Goal: Task Accomplishment & Management: Manage account settings

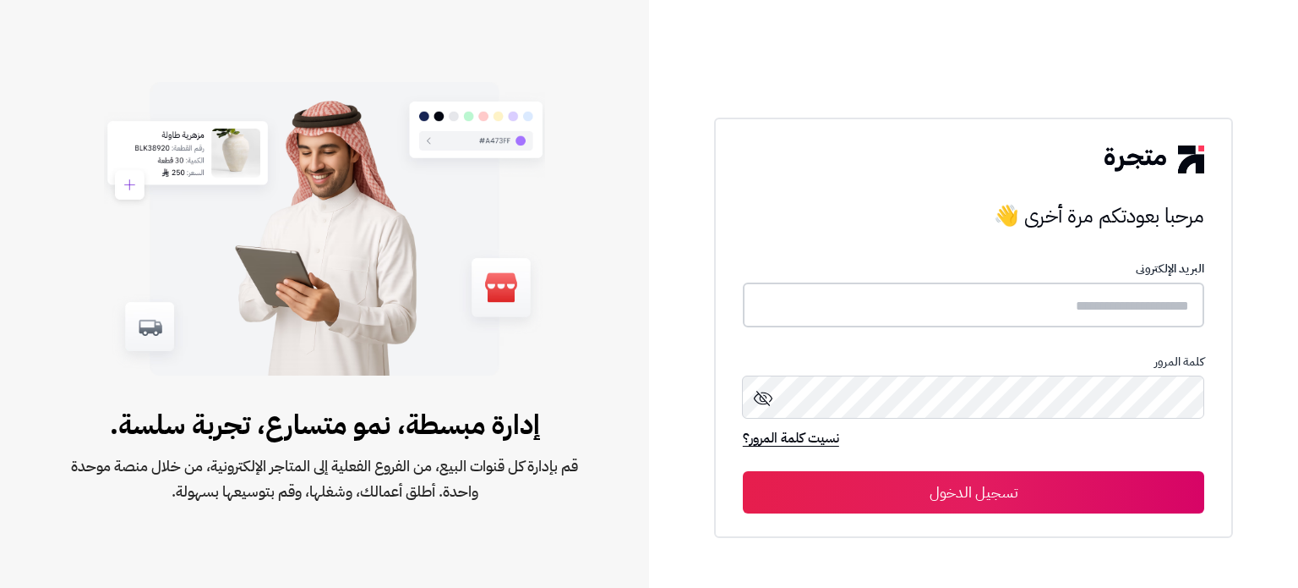
type input "**********"
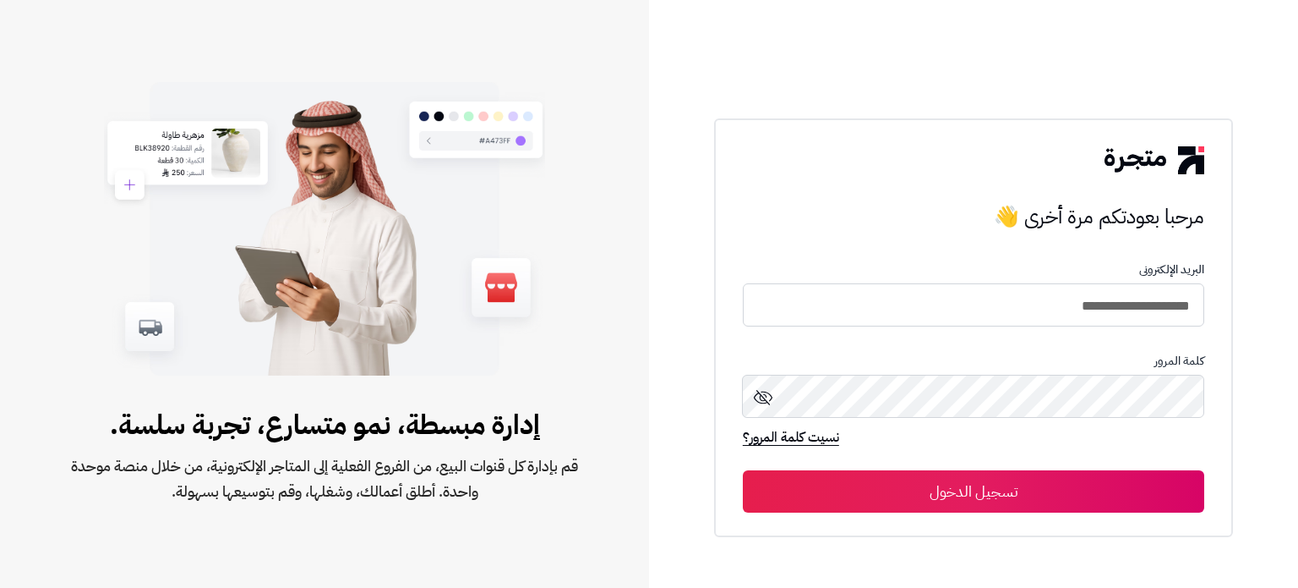
click at [829, 488] on button "تسجيل الدخول" at bounding box center [974, 491] width 462 height 42
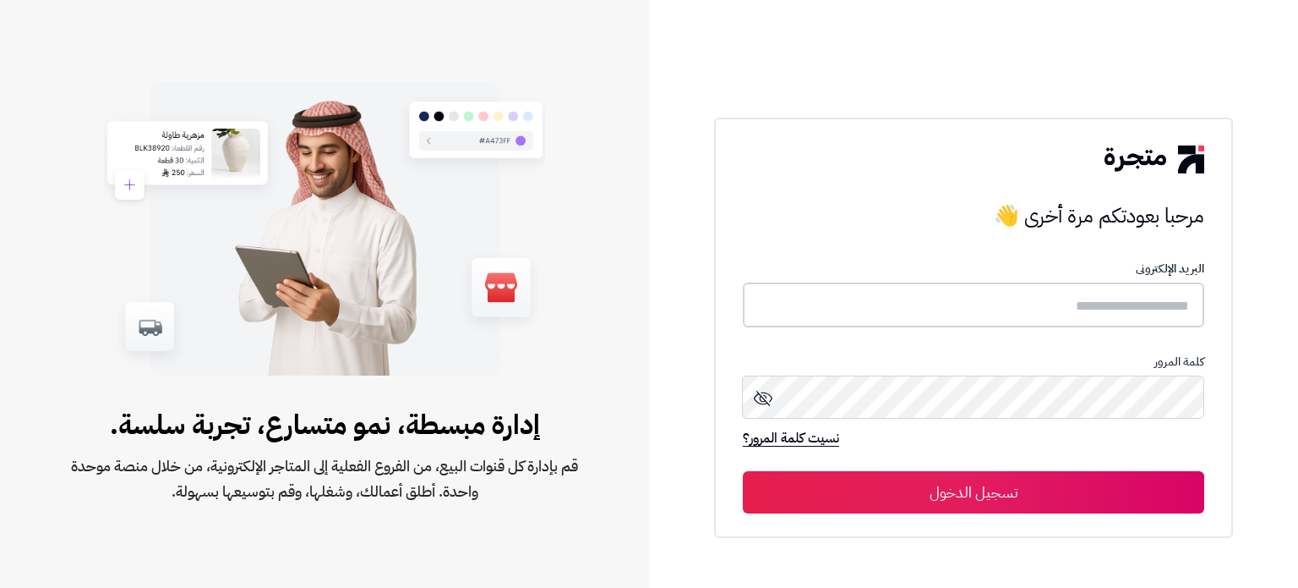
type input "**********"
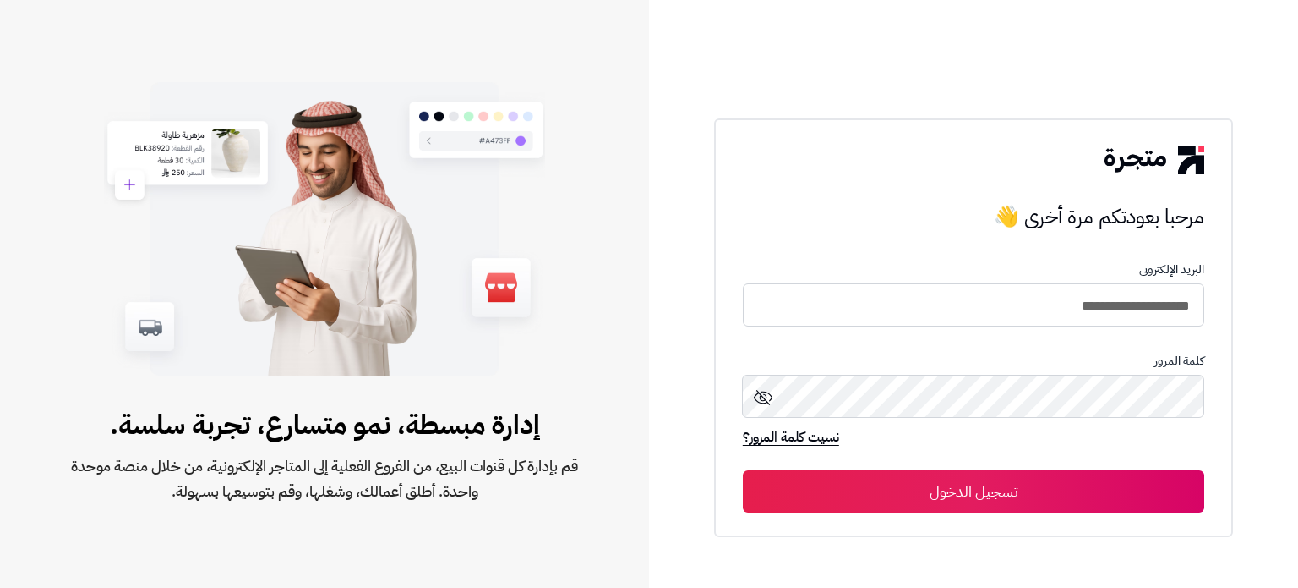
click at [989, 486] on button "تسجيل الدخول" at bounding box center [974, 491] width 462 height 42
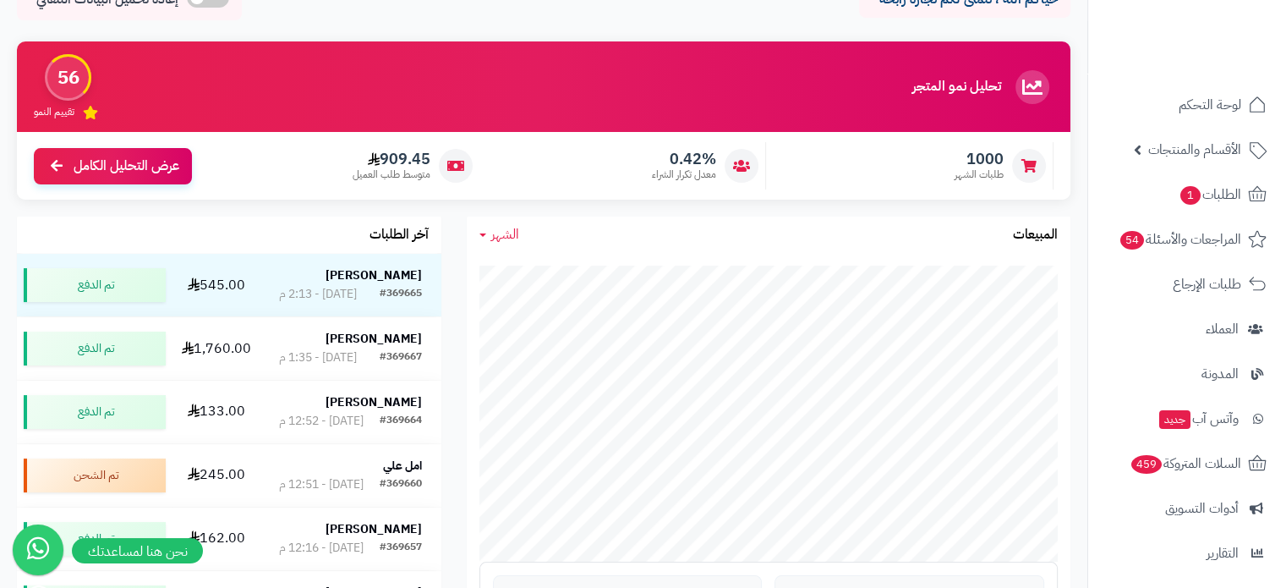
scroll to position [96, 0]
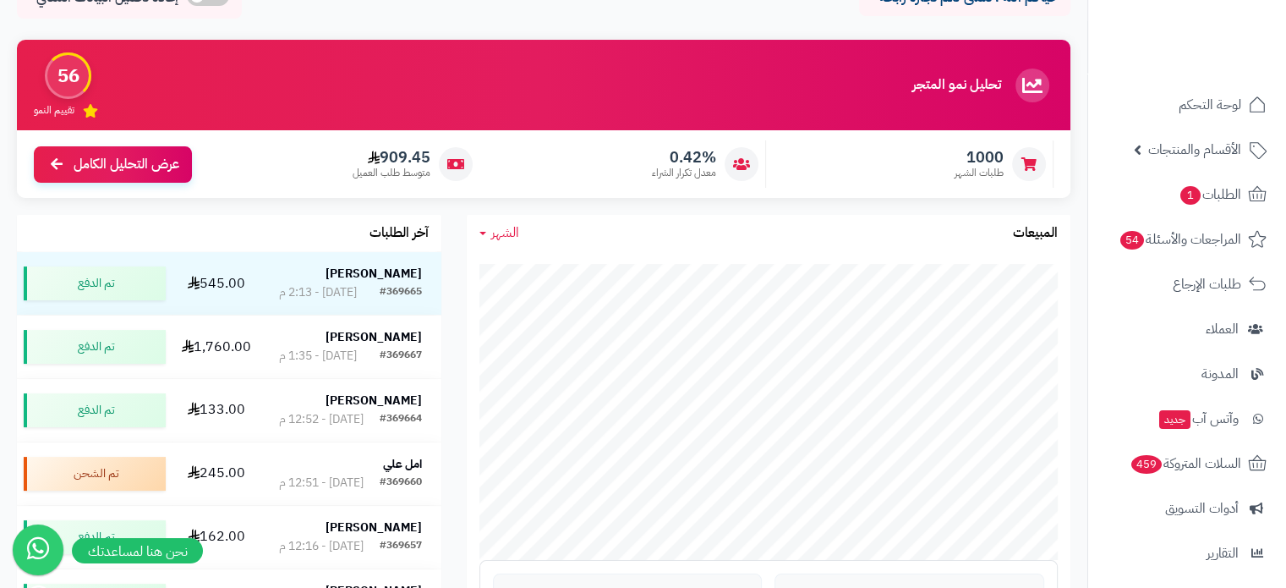
click at [496, 239] on span "الشهر" at bounding box center [505, 232] width 28 height 20
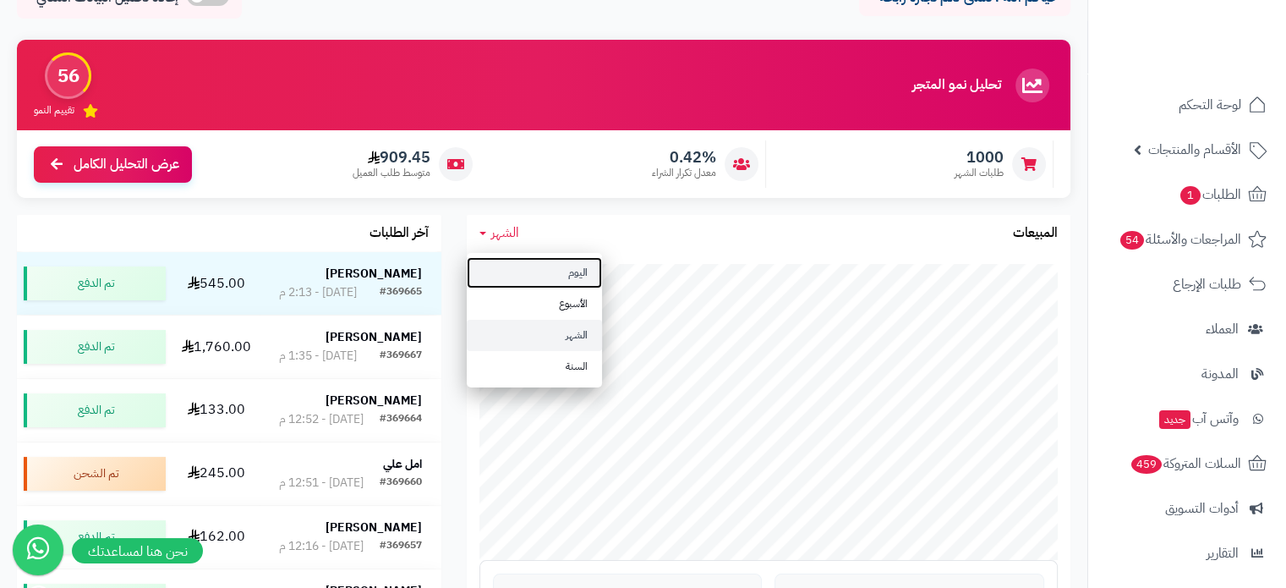
click at [526, 270] on link "اليوم" at bounding box center [534, 272] width 135 height 31
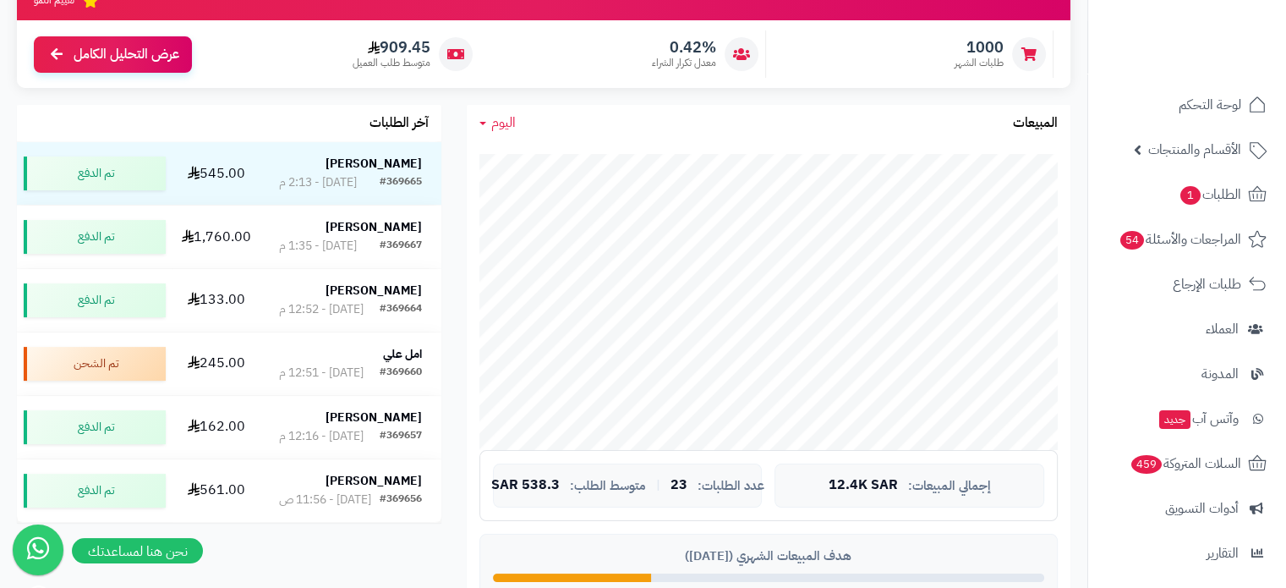
scroll to position [225, 0]
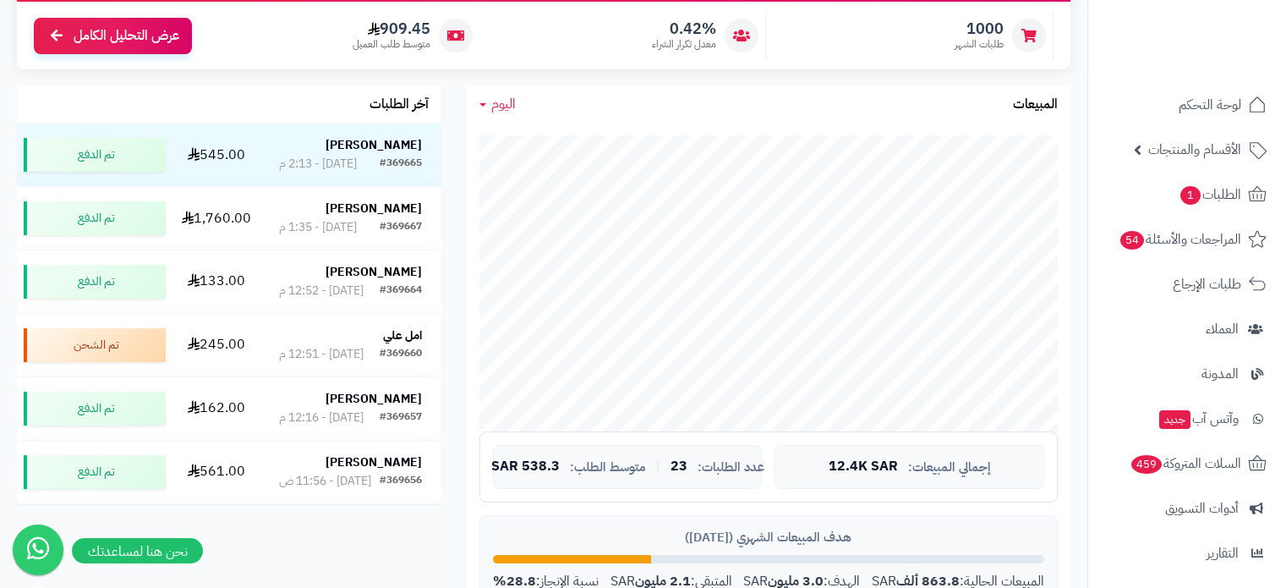
click at [511, 100] on span "اليوم" at bounding box center [503, 104] width 25 height 20
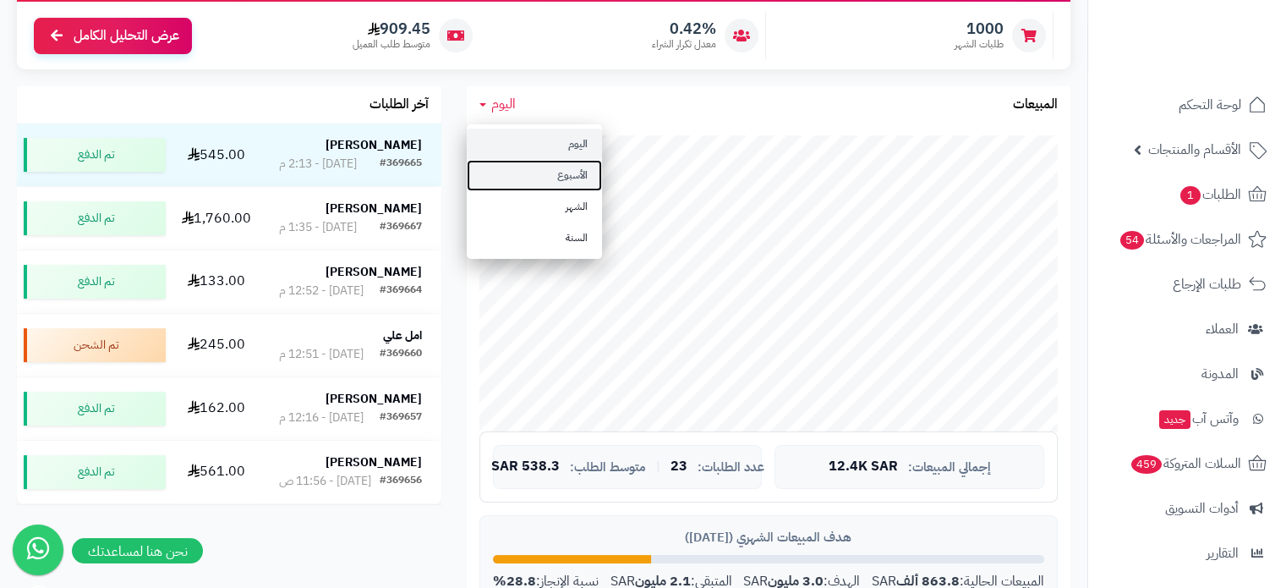
click at [516, 187] on link "الأسبوع" at bounding box center [534, 175] width 135 height 31
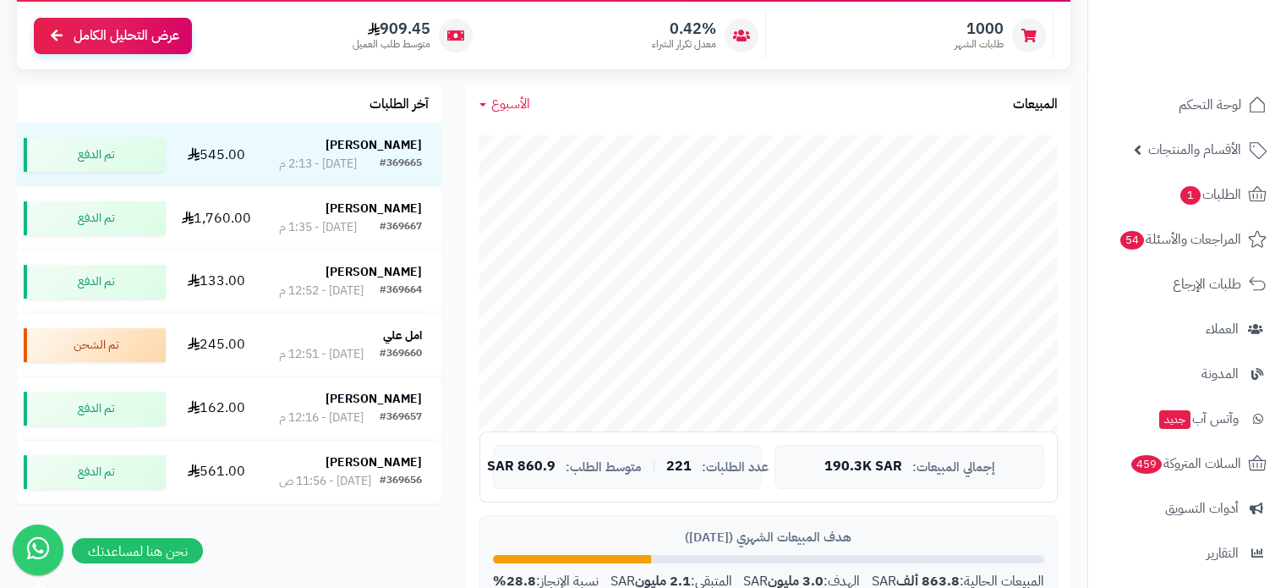
click at [504, 109] on span "الأسبوع" at bounding box center [510, 104] width 39 height 20
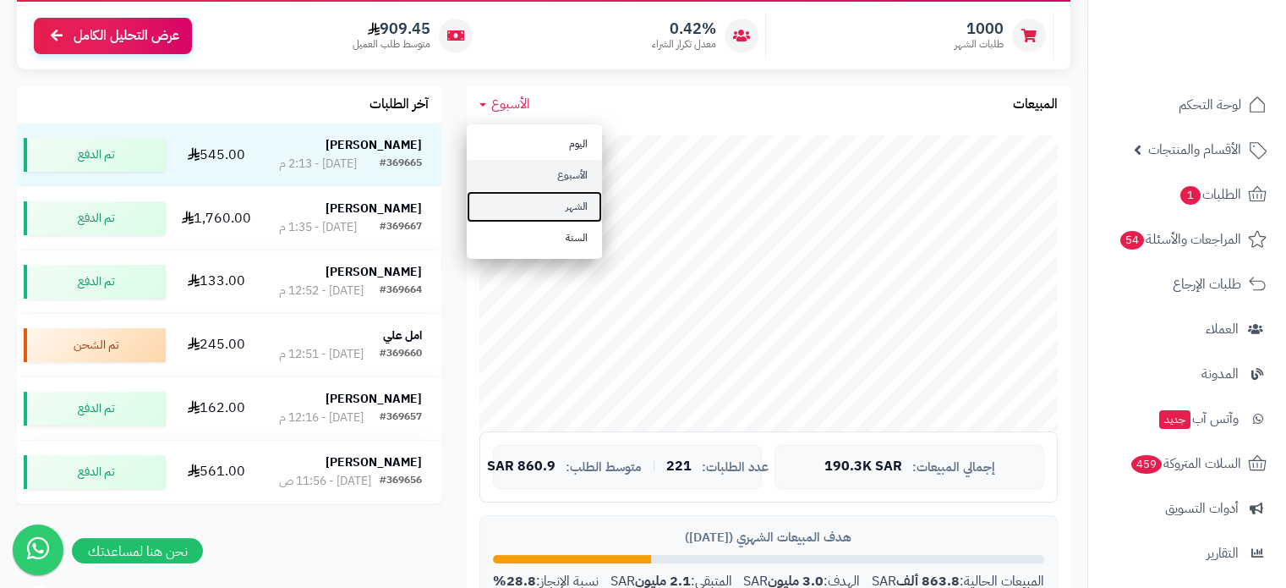
click at [548, 209] on link "الشهر" at bounding box center [534, 206] width 135 height 31
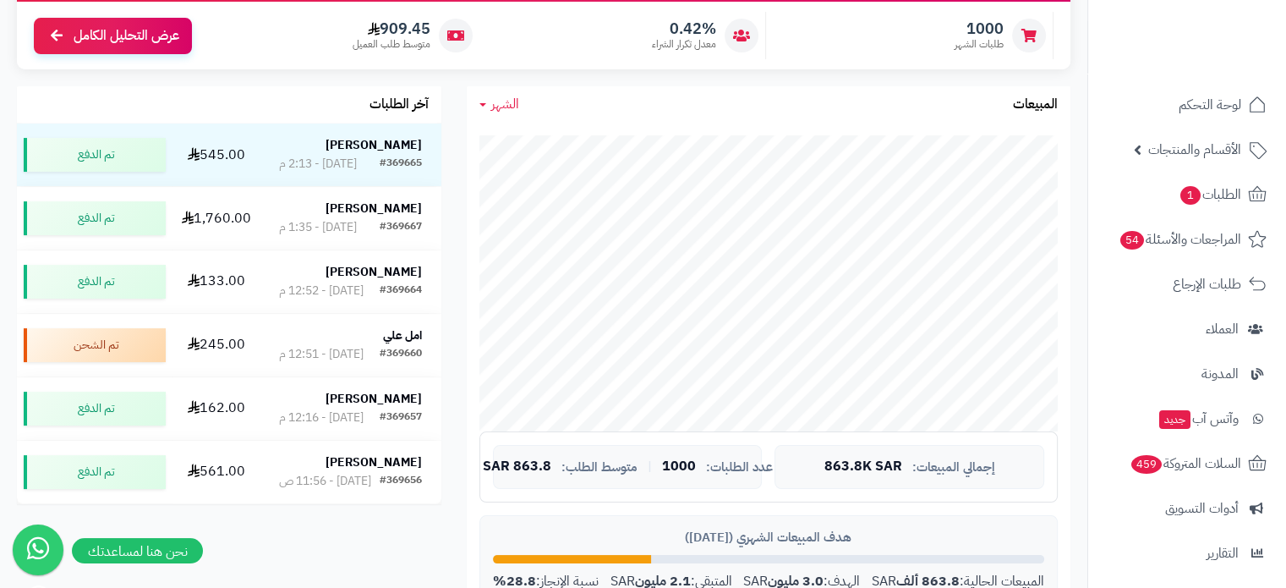
click at [511, 101] on span "الشهر" at bounding box center [505, 104] width 28 height 20
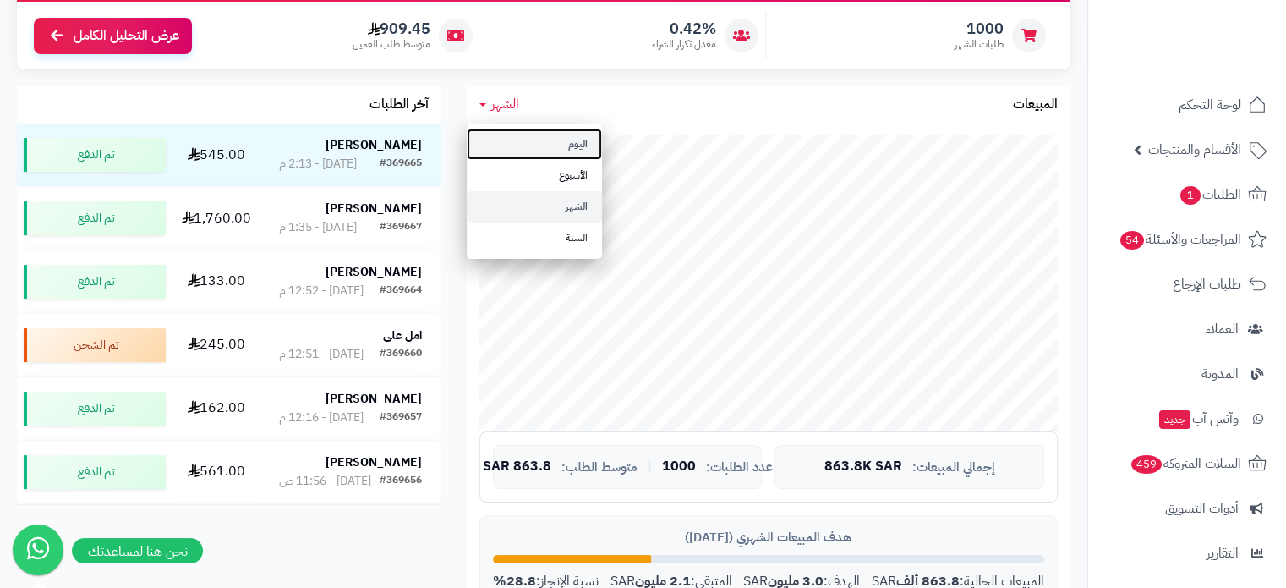
click at [550, 143] on link "اليوم" at bounding box center [534, 143] width 135 height 31
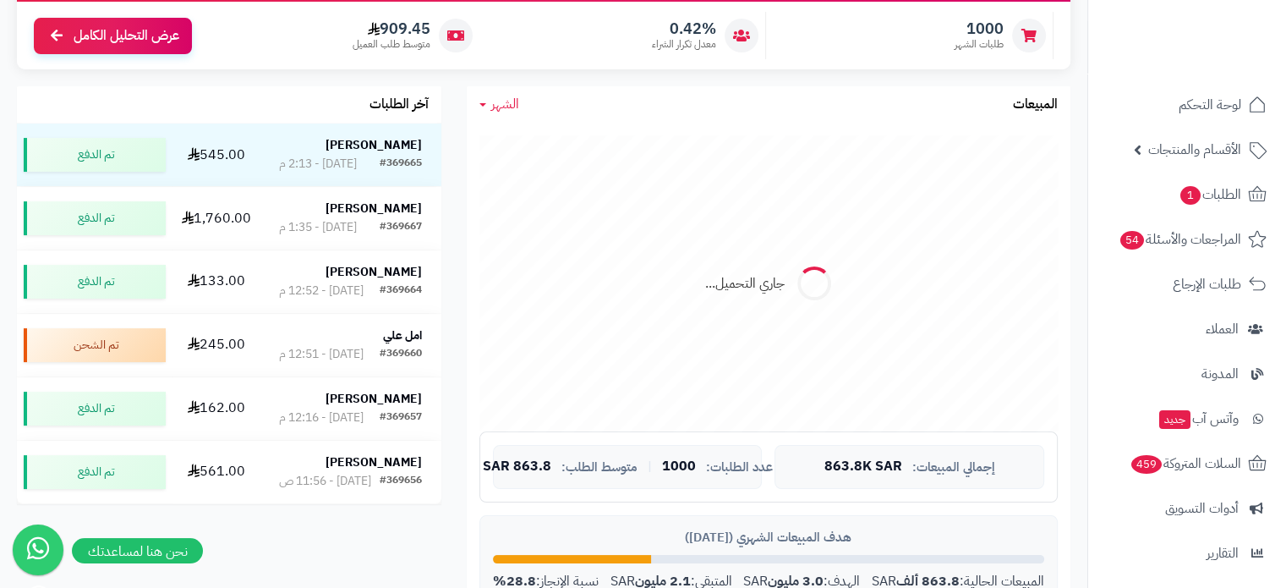
click at [550, 143] on div "جاري التحميل..." at bounding box center [768, 283] width 578 height 296
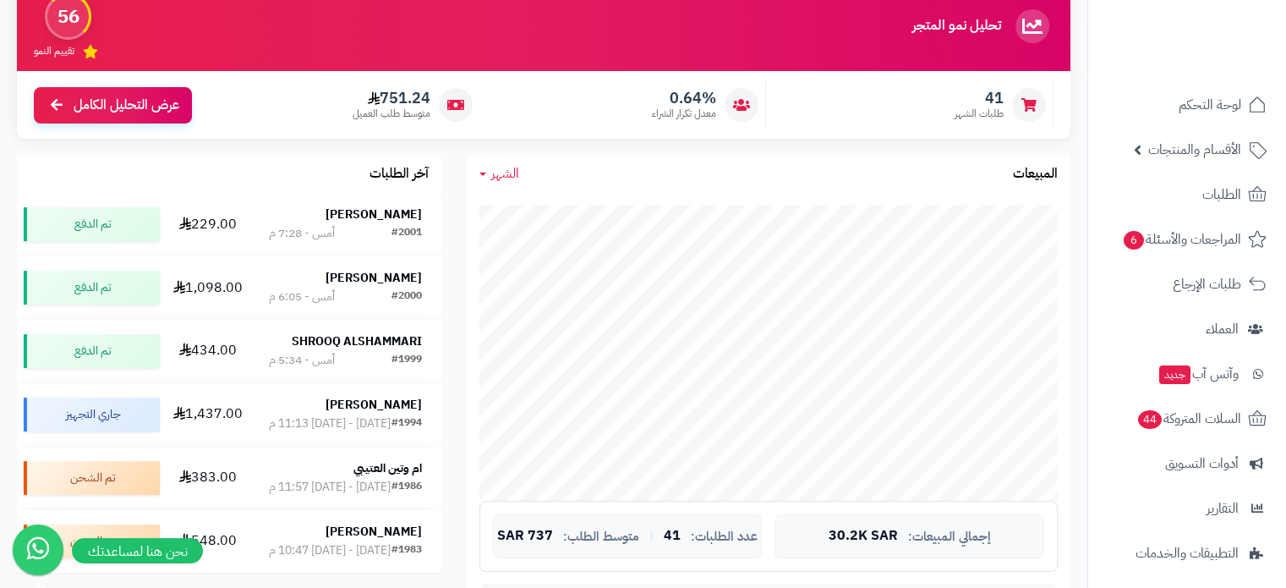
scroll to position [172, 0]
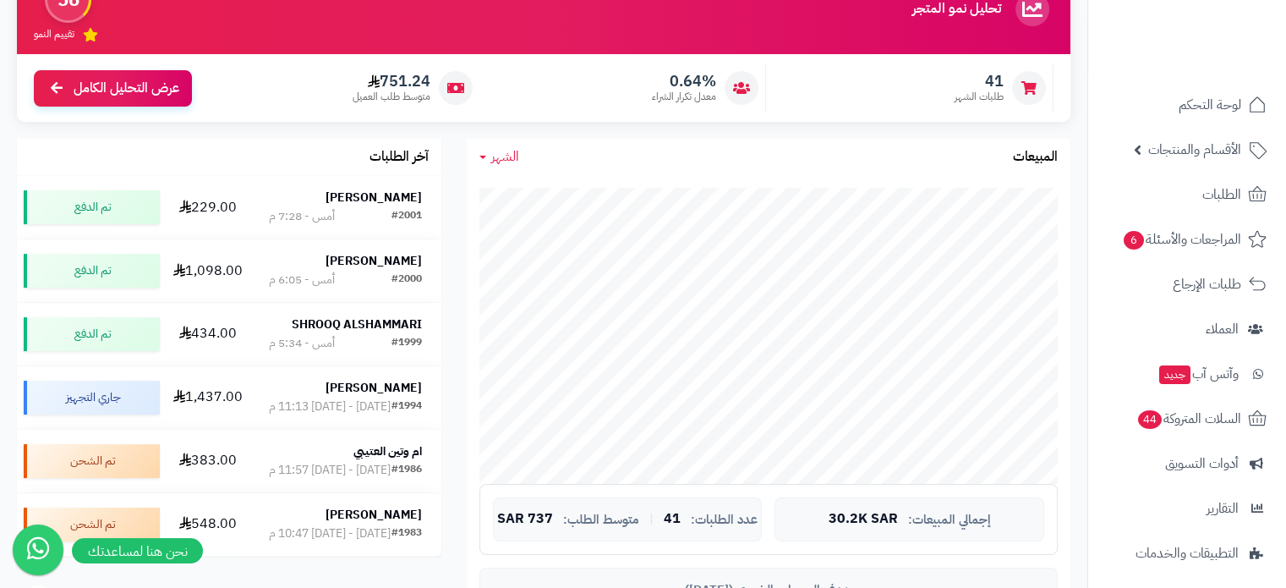
click at [514, 165] on span "الشهر" at bounding box center [505, 156] width 28 height 20
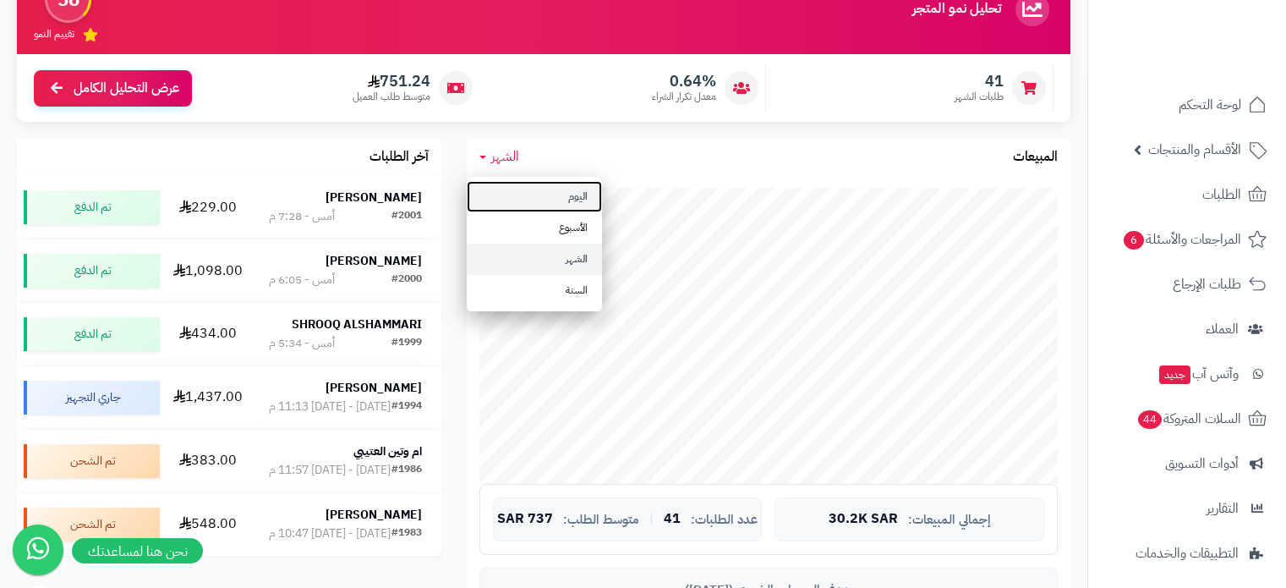
click at [549, 192] on link "اليوم" at bounding box center [534, 196] width 135 height 31
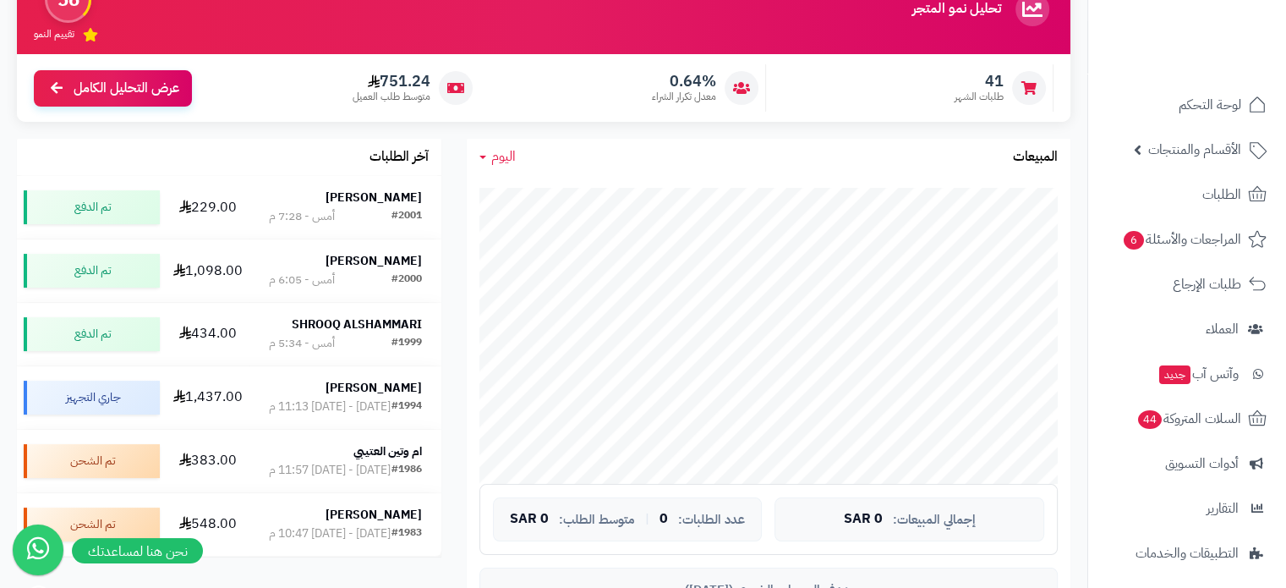
click at [494, 157] on span "اليوم" at bounding box center [503, 156] width 25 height 20
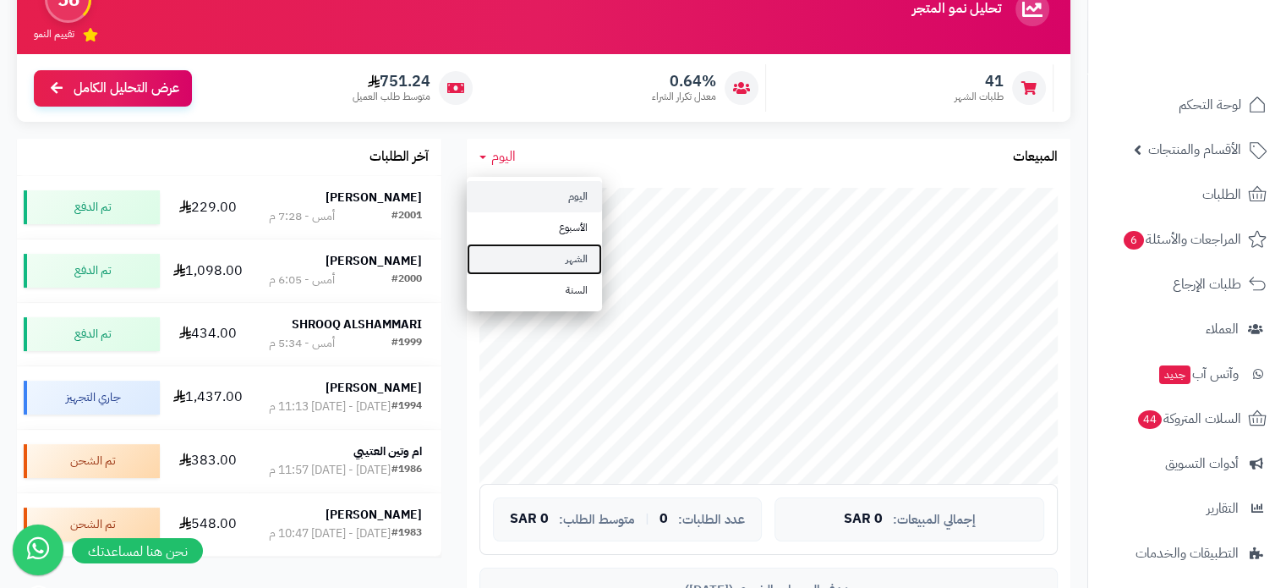
click at [548, 250] on link "الشهر" at bounding box center [534, 258] width 135 height 31
